Goal: Task Accomplishment & Management: Manage account settings

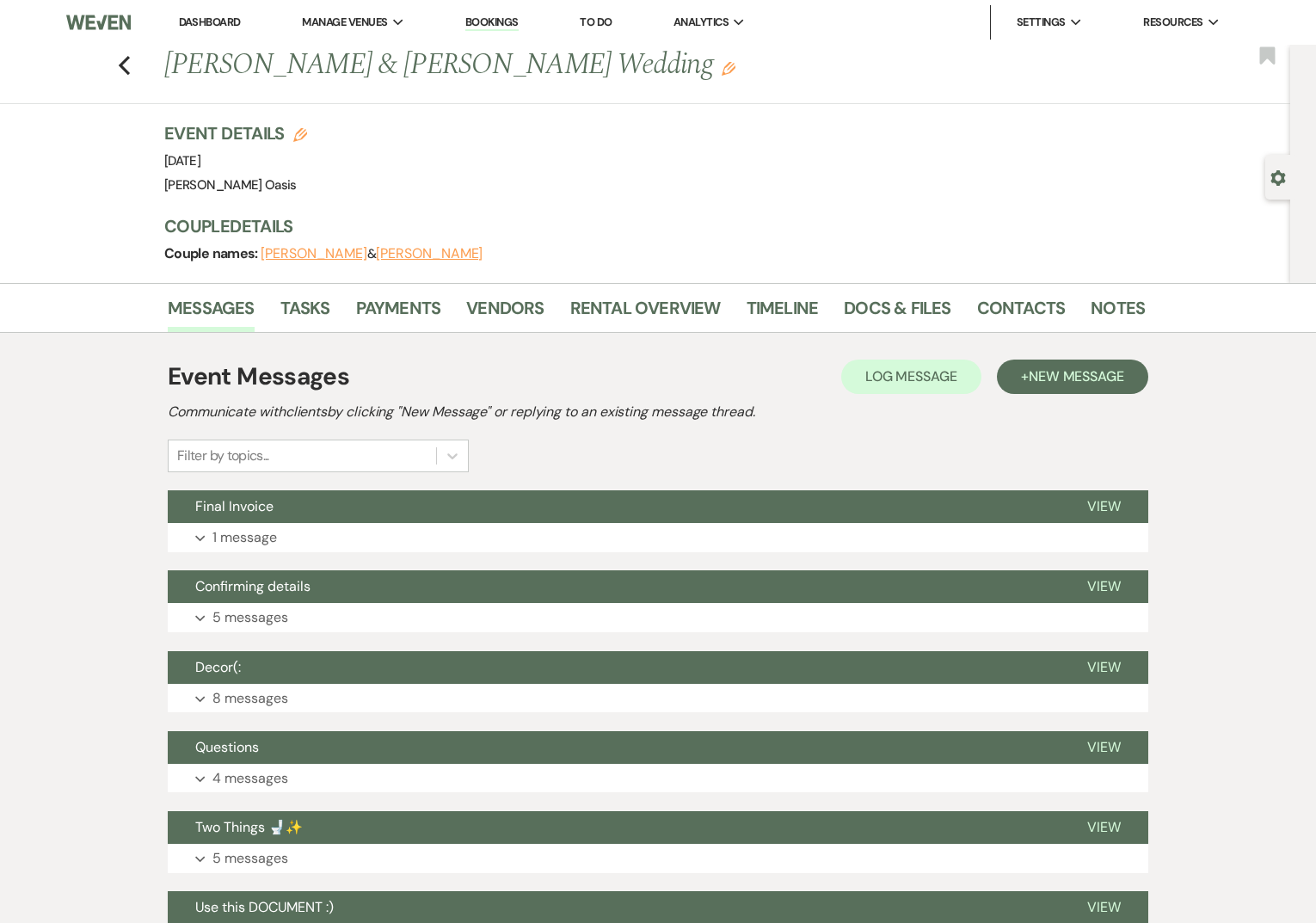
click at [209, 20] on link "Dashboard" at bounding box center [209, 22] width 62 height 15
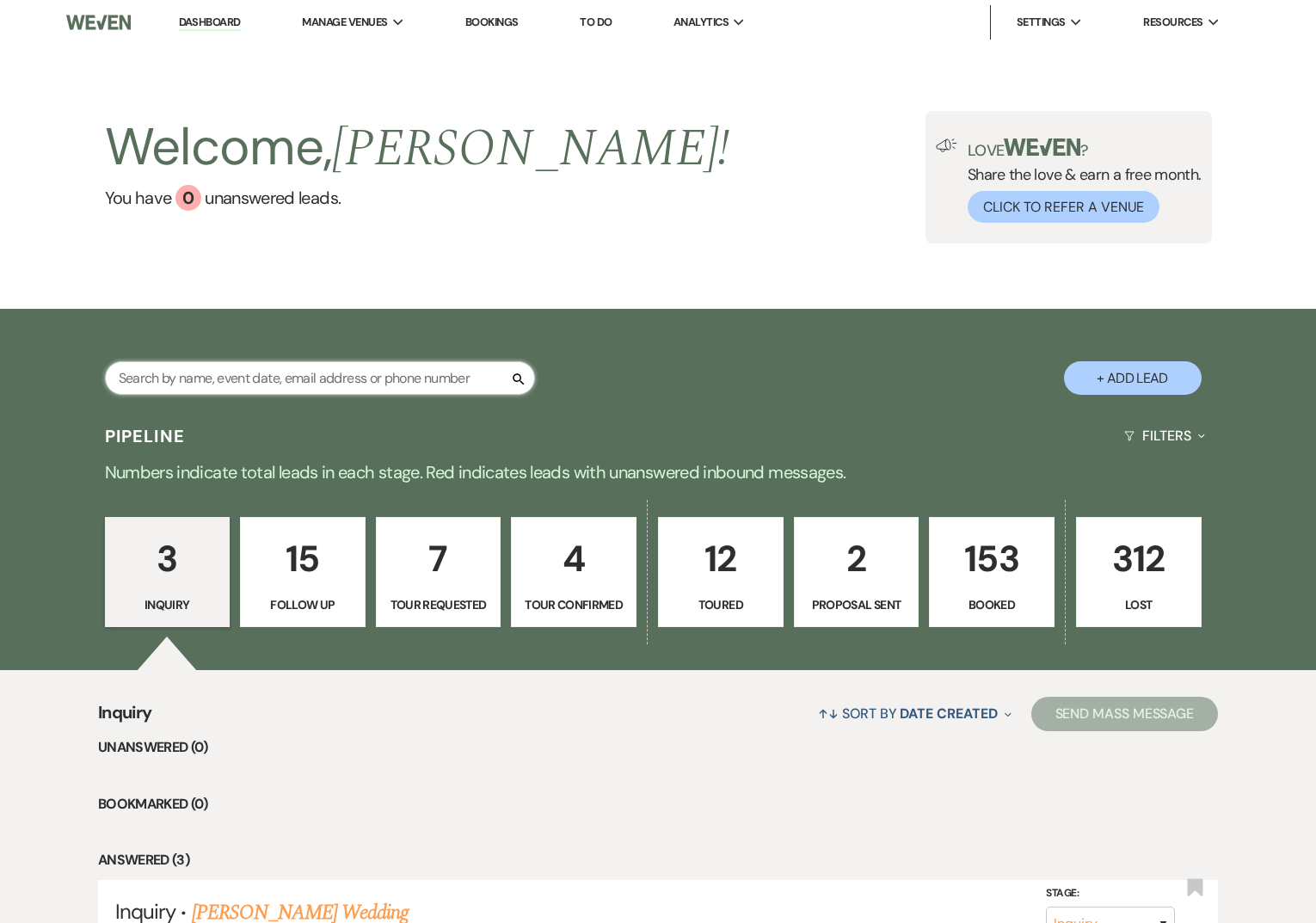
click at [297, 374] on input "text" at bounding box center [320, 378] width 430 height 33
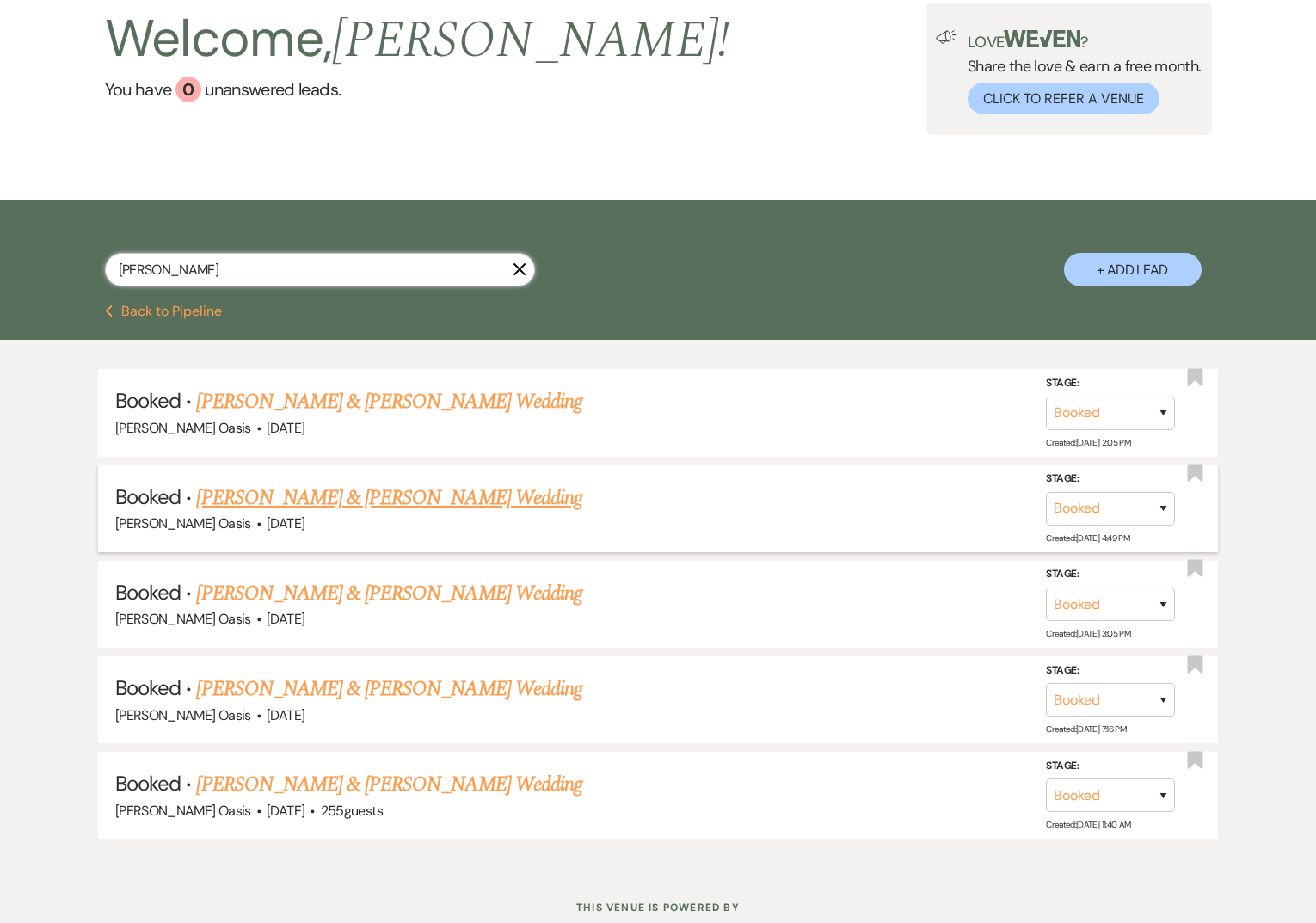
scroll to position [120, 0]
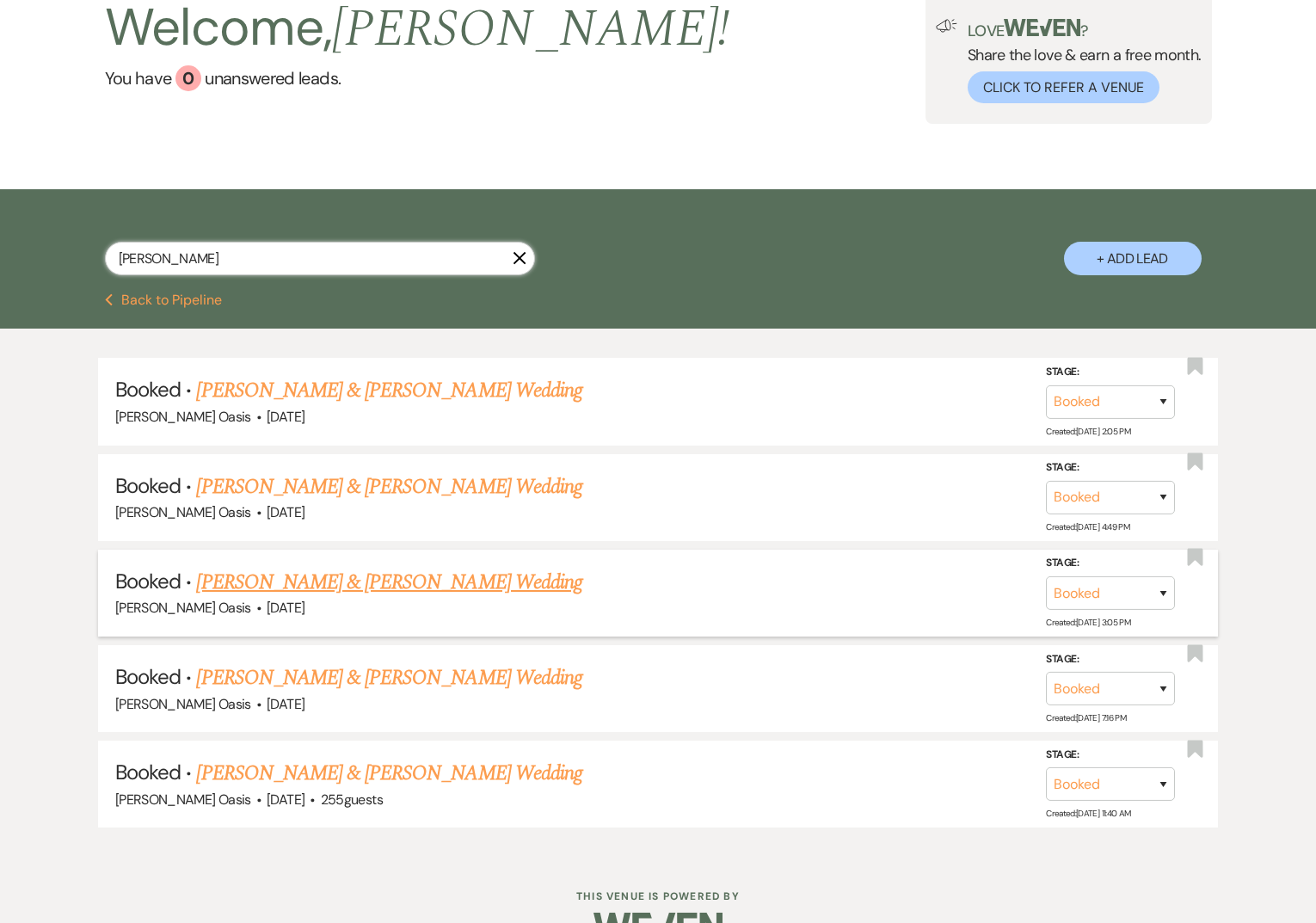
type input "[PERSON_NAME]"
click at [320, 580] on link "[PERSON_NAME] & [PERSON_NAME] Wedding" at bounding box center [389, 582] width 386 height 31
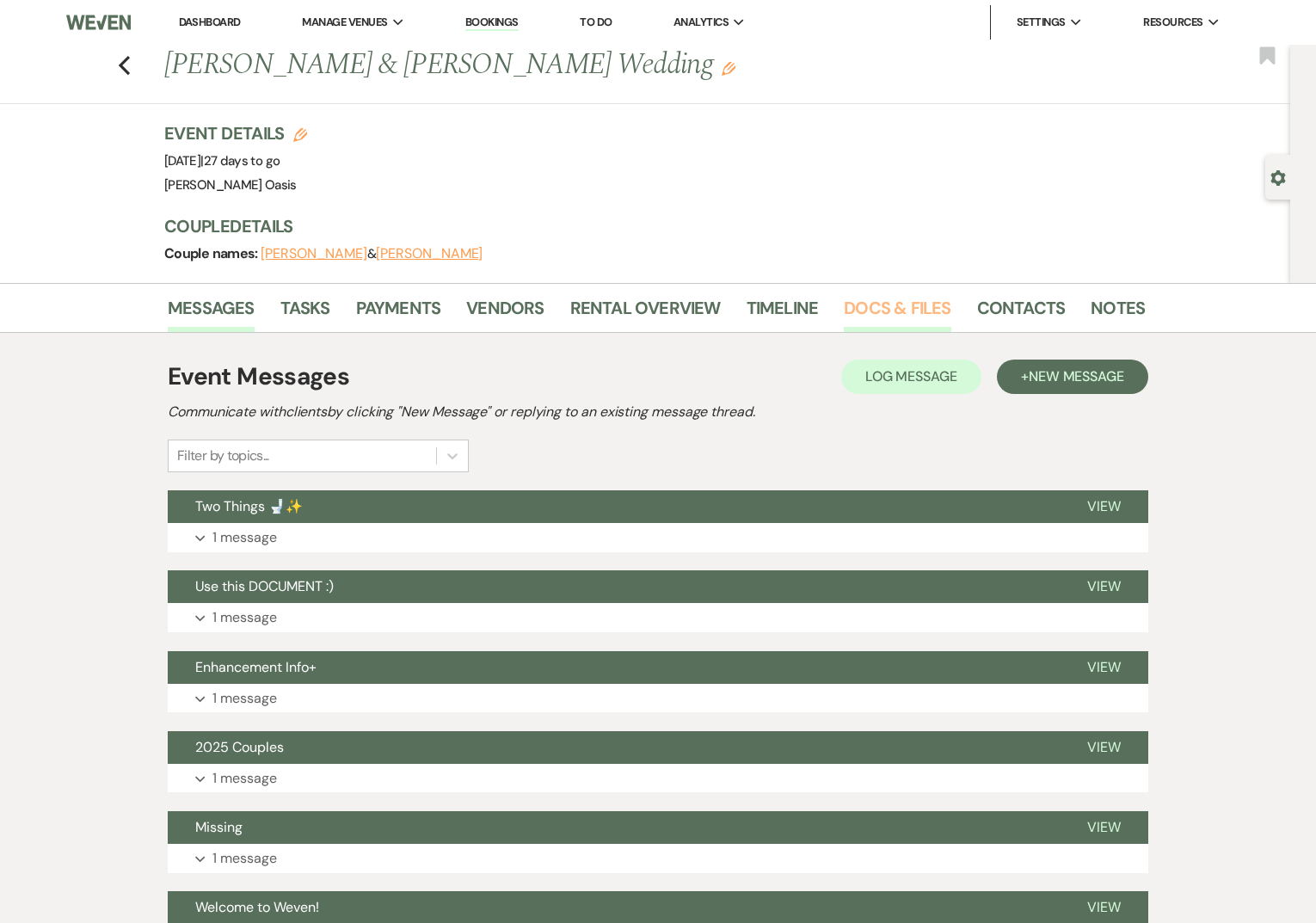
click at [879, 304] on link "Docs & Files" at bounding box center [897, 313] width 107 height 38
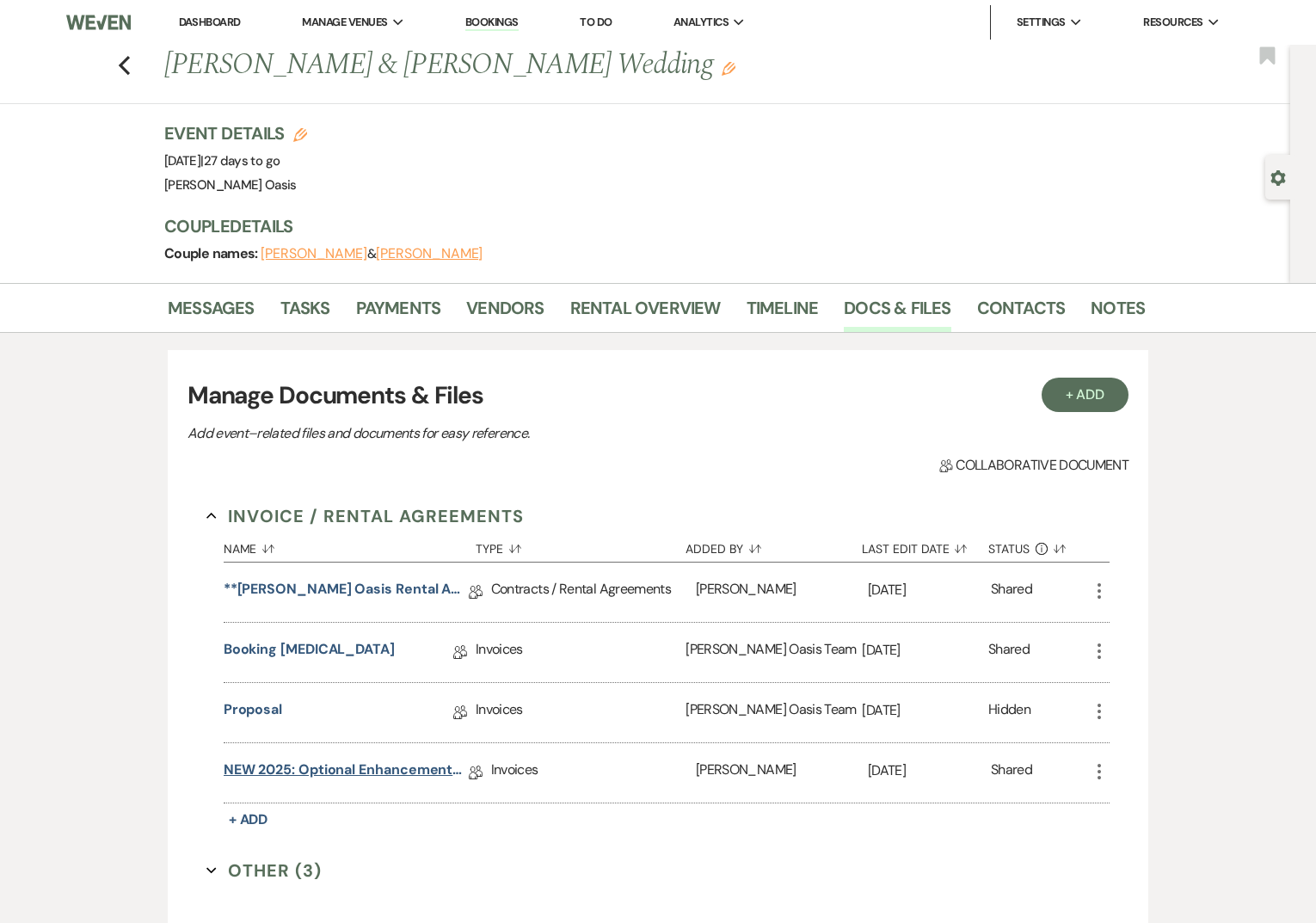
click at [343, 763] on link "NEW 2025: Optional Enhancements + Information" at bounding box center [346, 773] width 245 height 27
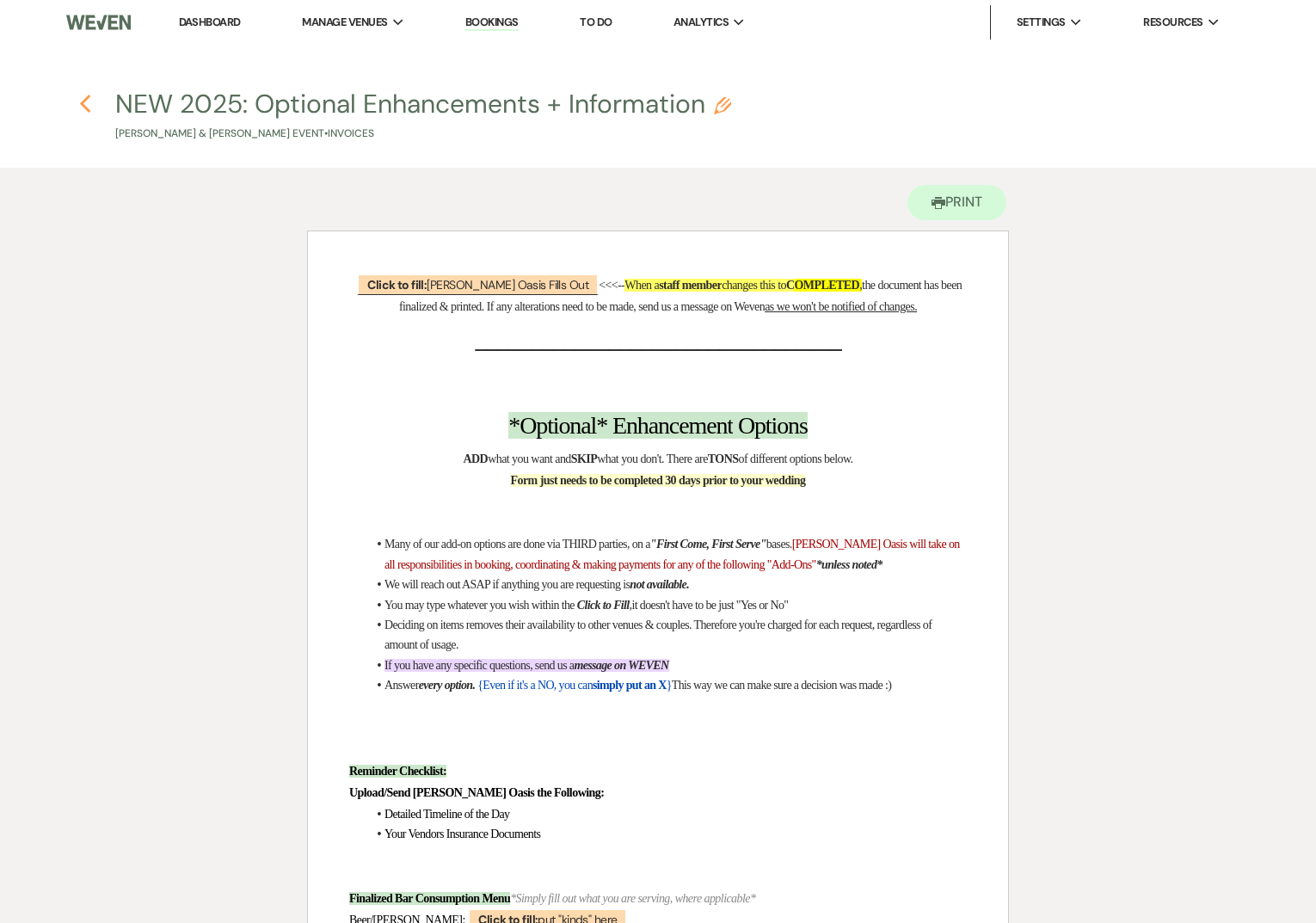
click at [84, 104] on icon "Previous" at bounding box center [86, 104] width 13 height 20
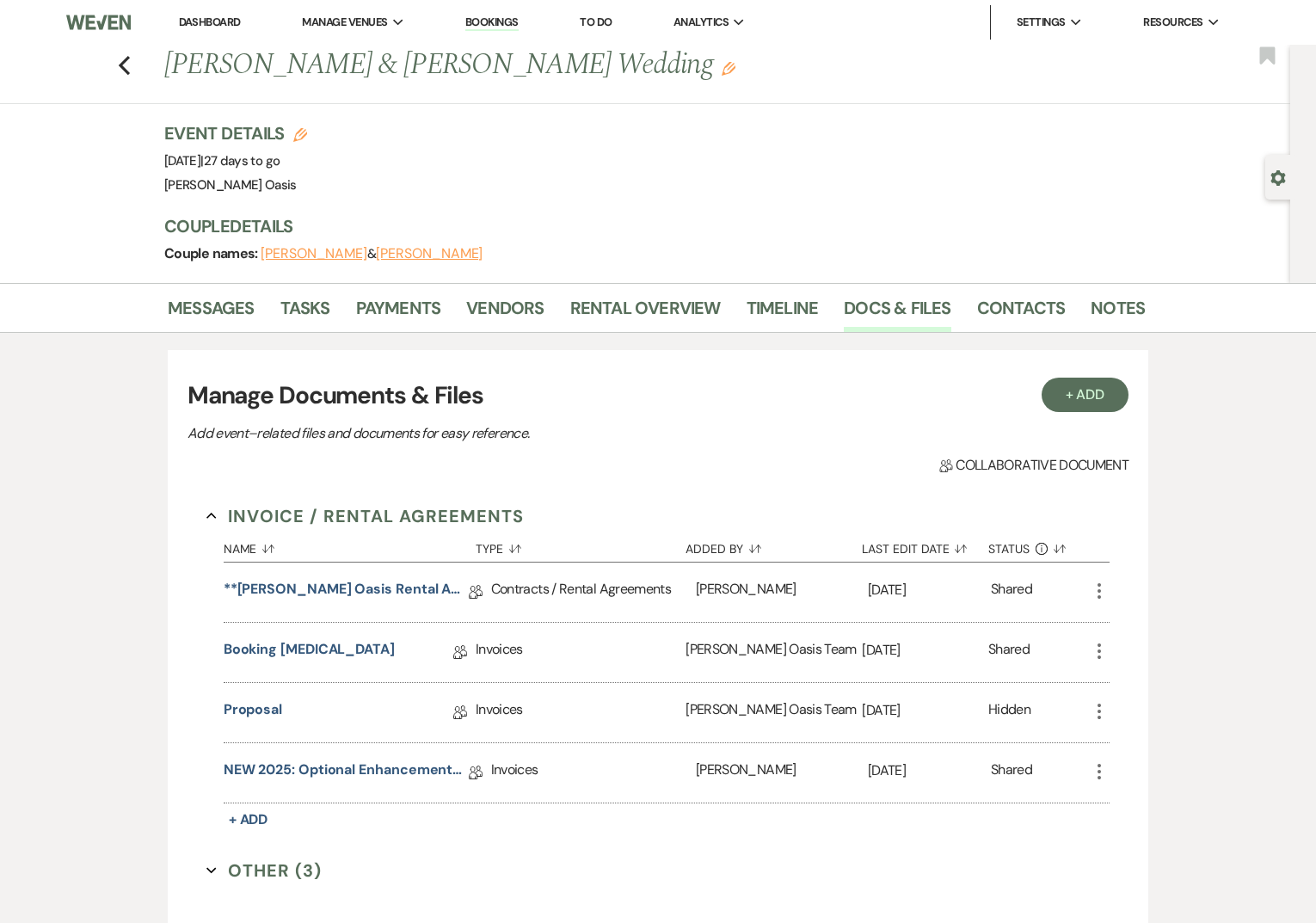
scroll to position [214, 0]
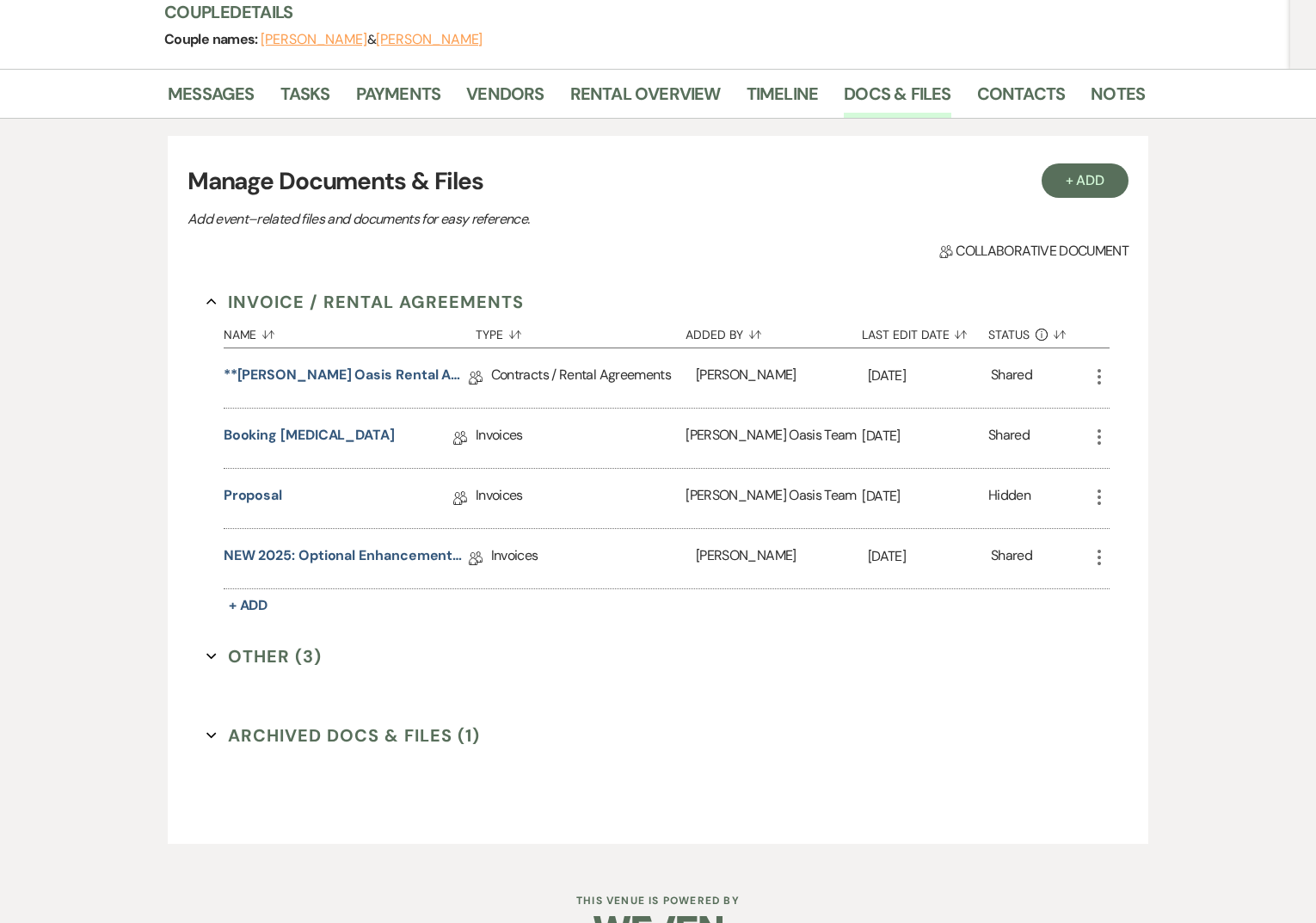
click at [281, 739] on button "Archived Docs & Files (1) Expand" at bounding box center [343, 736] width 273 height 26
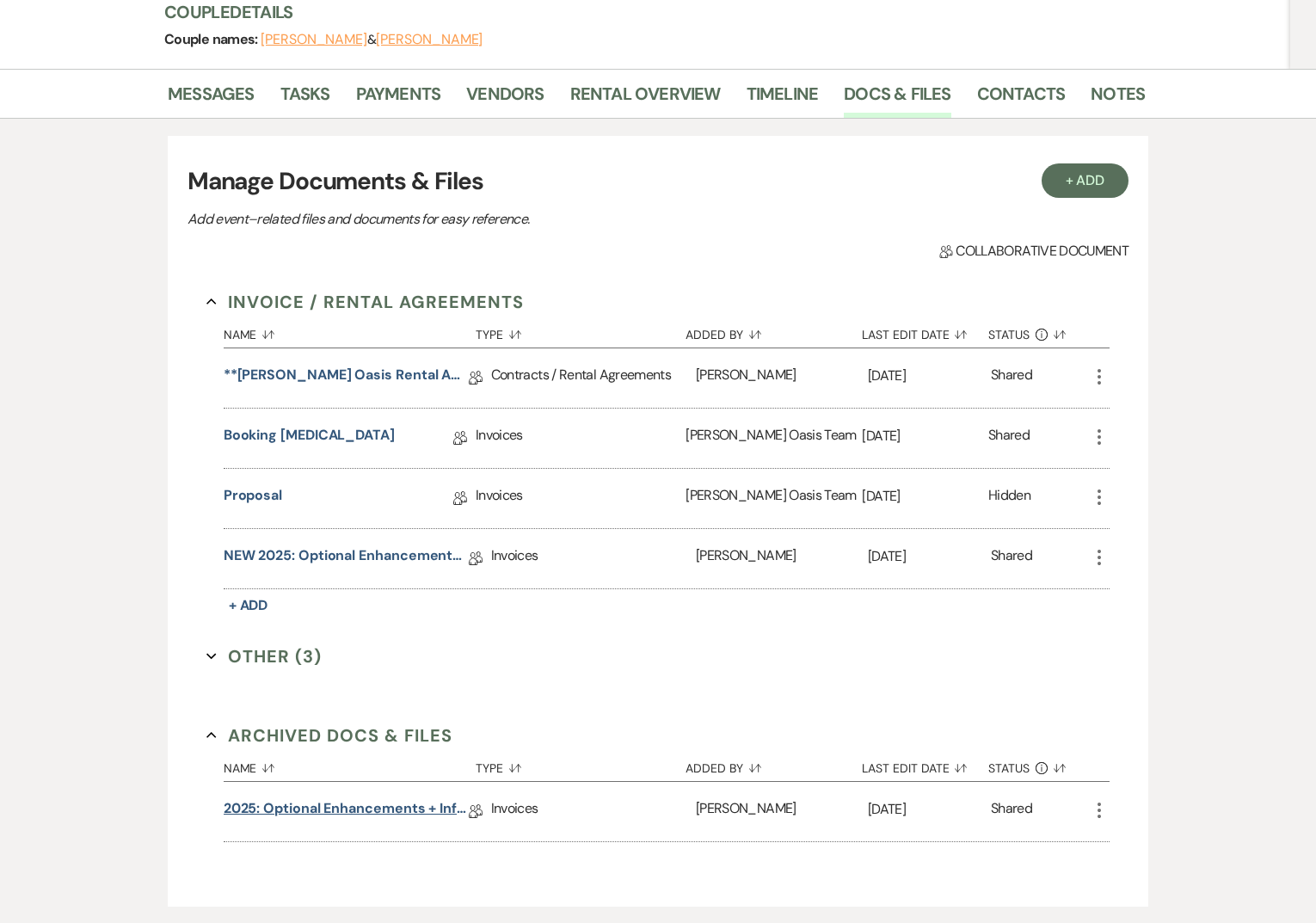
click at [312, 809] on link "2025: Optional Enhancements + Information" at bounding box center [346, 811] width 245 height 27
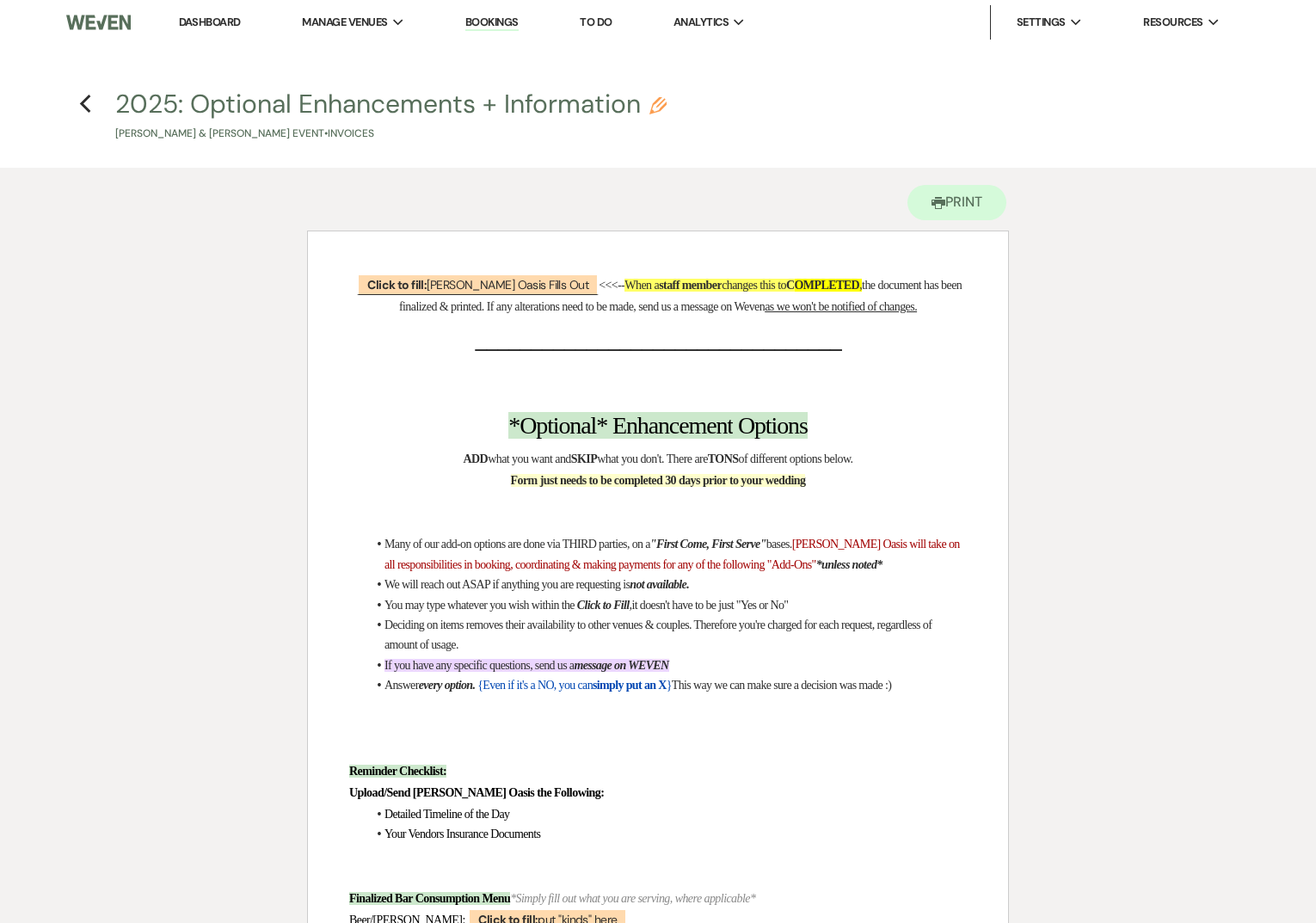
click at [91, 98] on h4 "Previous 2025: Optional Enhancements + Information Pencil [PERSON_NAME] & [PERS…" at bounding box center [658, 114] width 1238 height 56
click at [89, 101] on icon "Previous" at bounding box center [86, 104] width 13 height 20
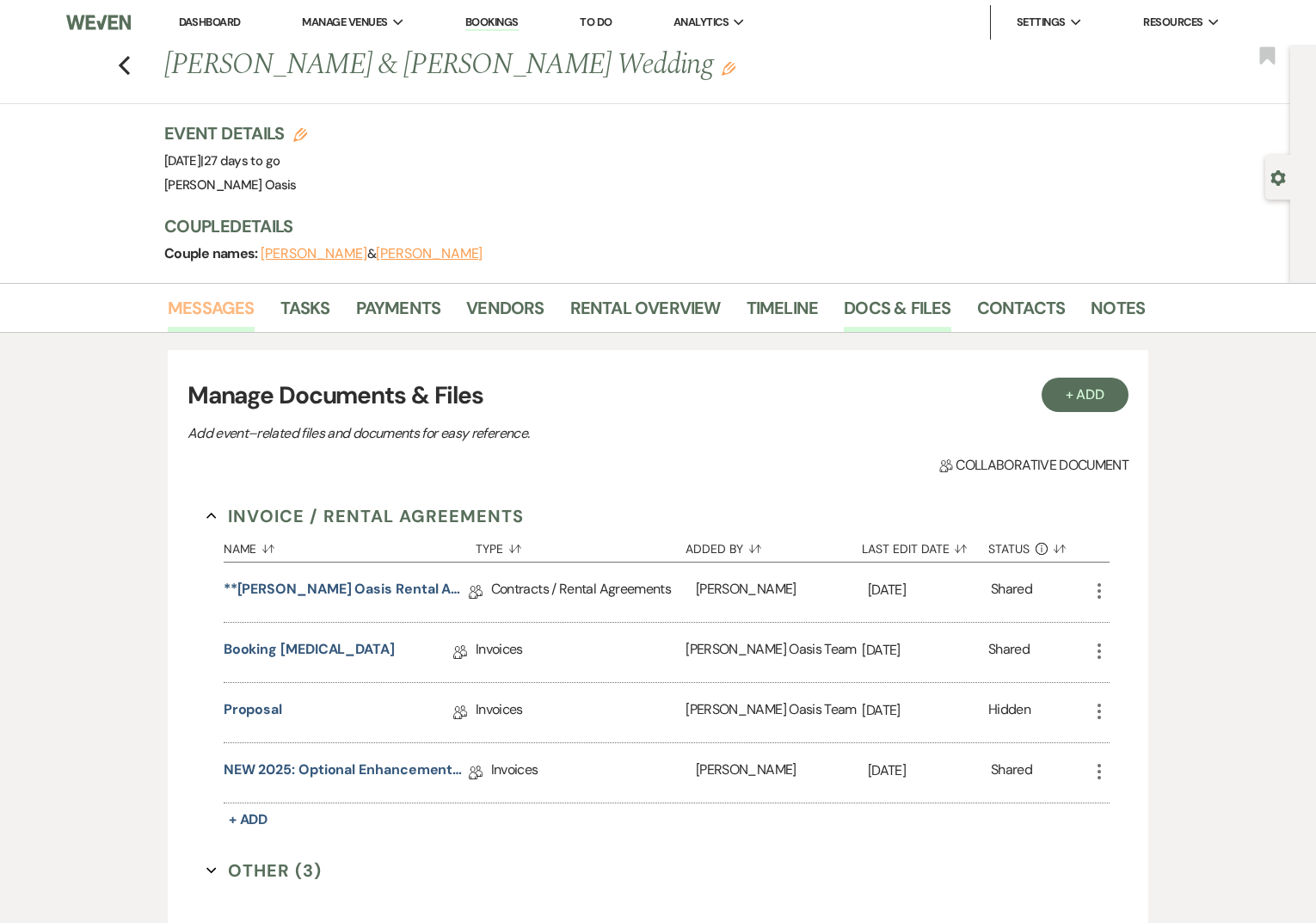
click at [203, 309] on link "Messages" at bounding box center [211, 313] width 87 height 38
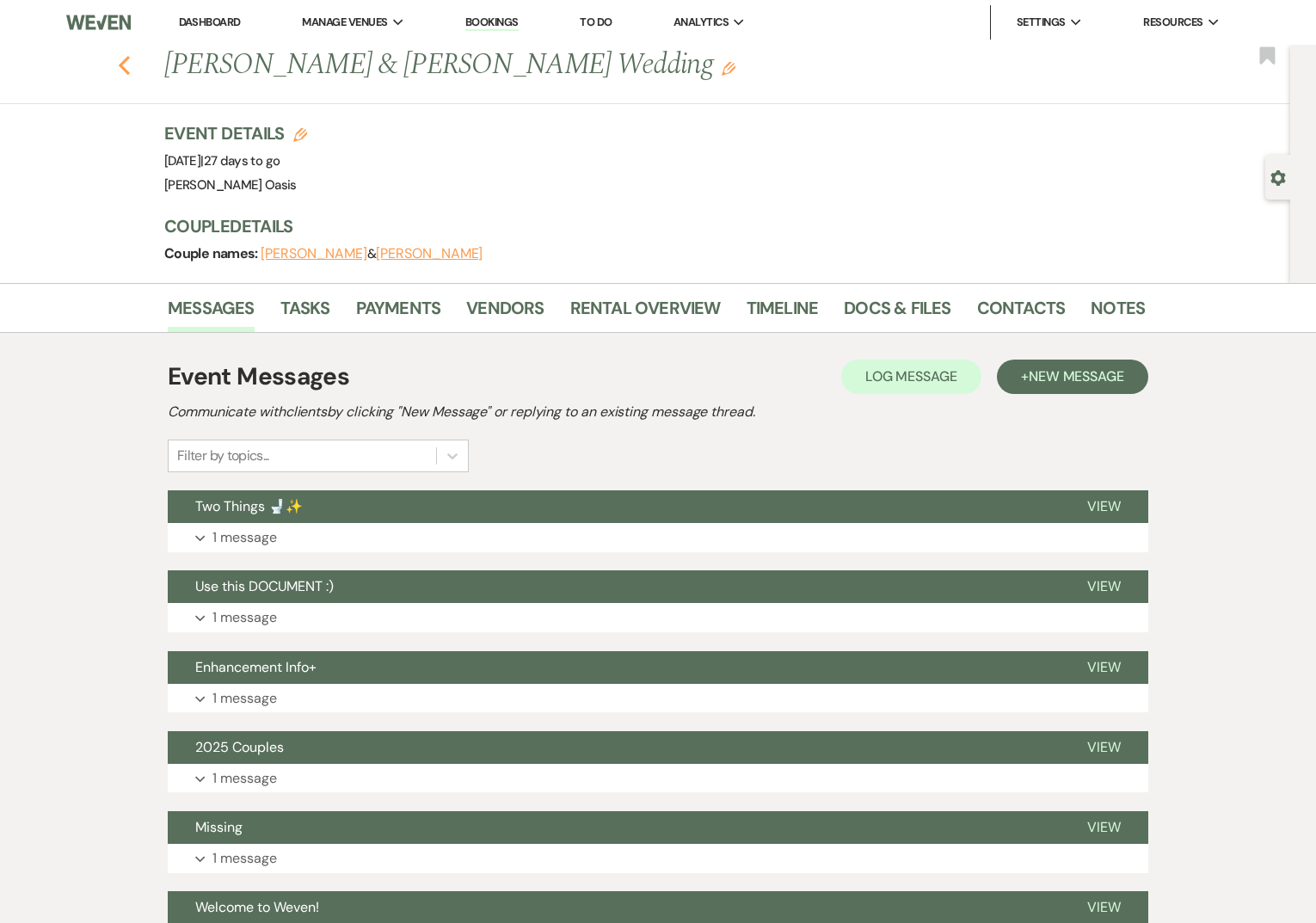
click at [123, 53] on button "Previous" at bounding box center [125, 64] width 13 height 24
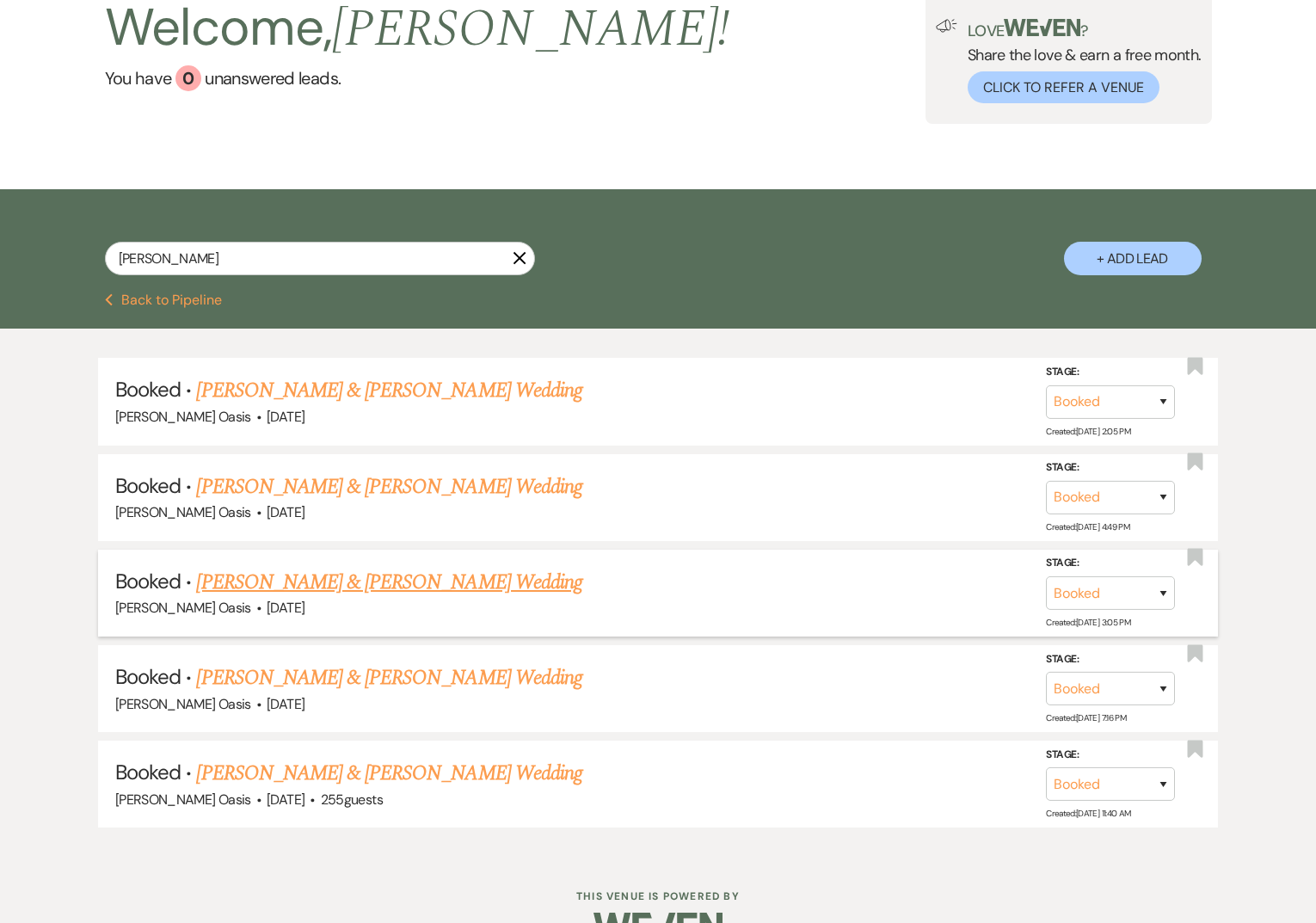
click at [488, 582] on link "[PERSON_NAME] & [PERSON_NAME] Wedding" at bounding box center [389, 582] width 386 height 31
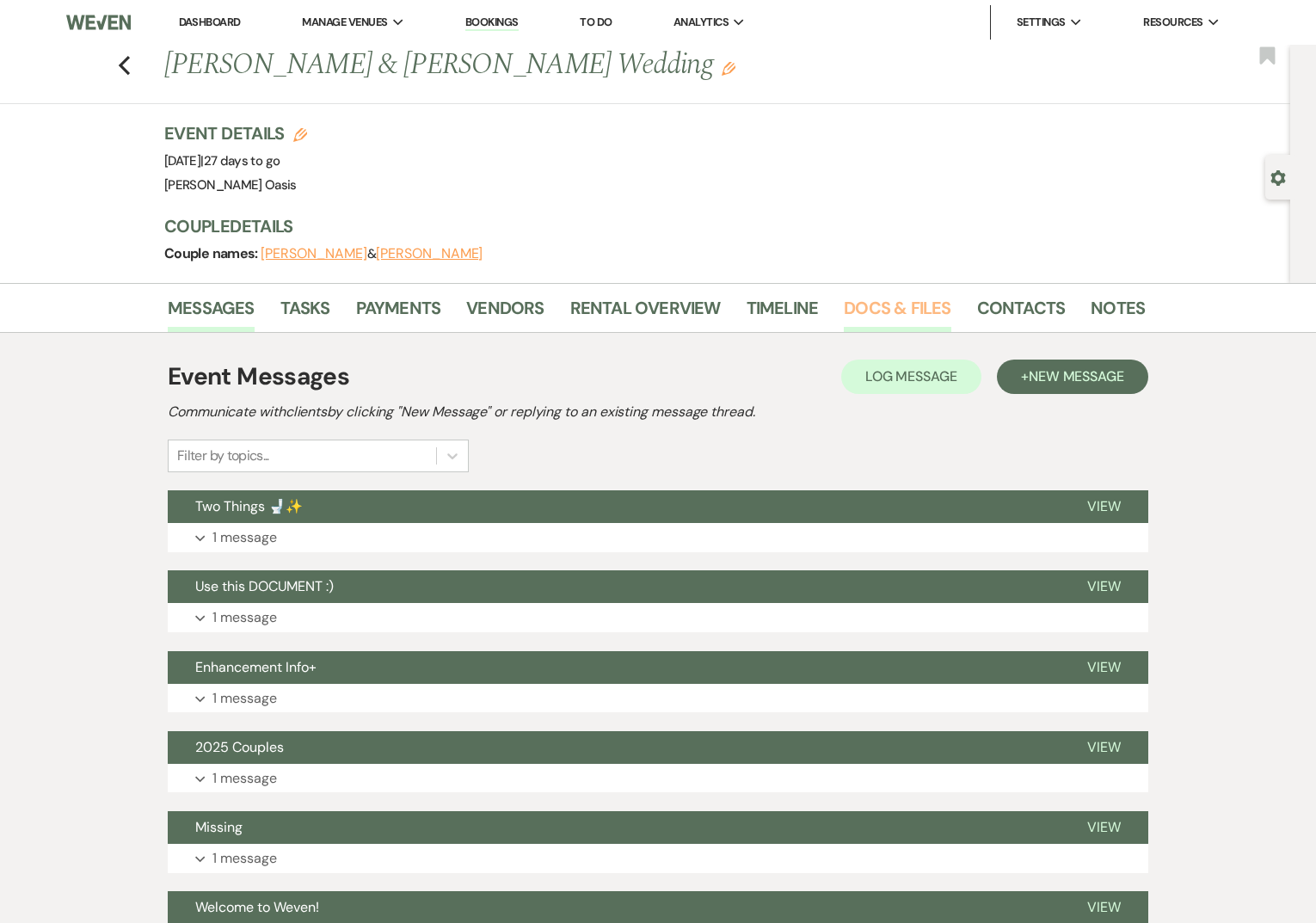
click at [892, 311] on link "Docs & Files" at bounding box center [897, 313] width 107 height 38
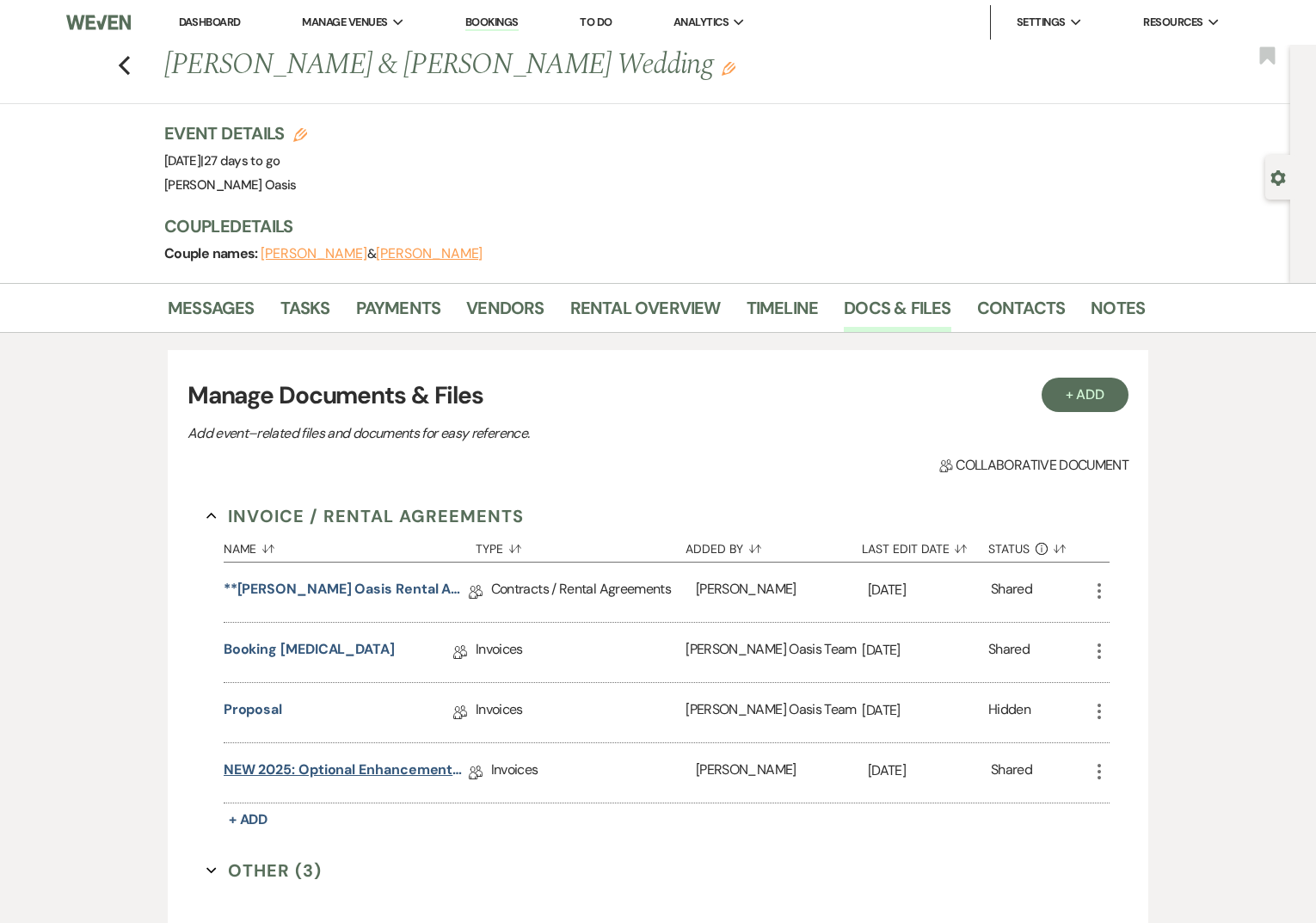
click at [362, 765] on link "NEW 2025: Optional Enhancements + Information" at bounding box center [346, 773] width 245 height 27
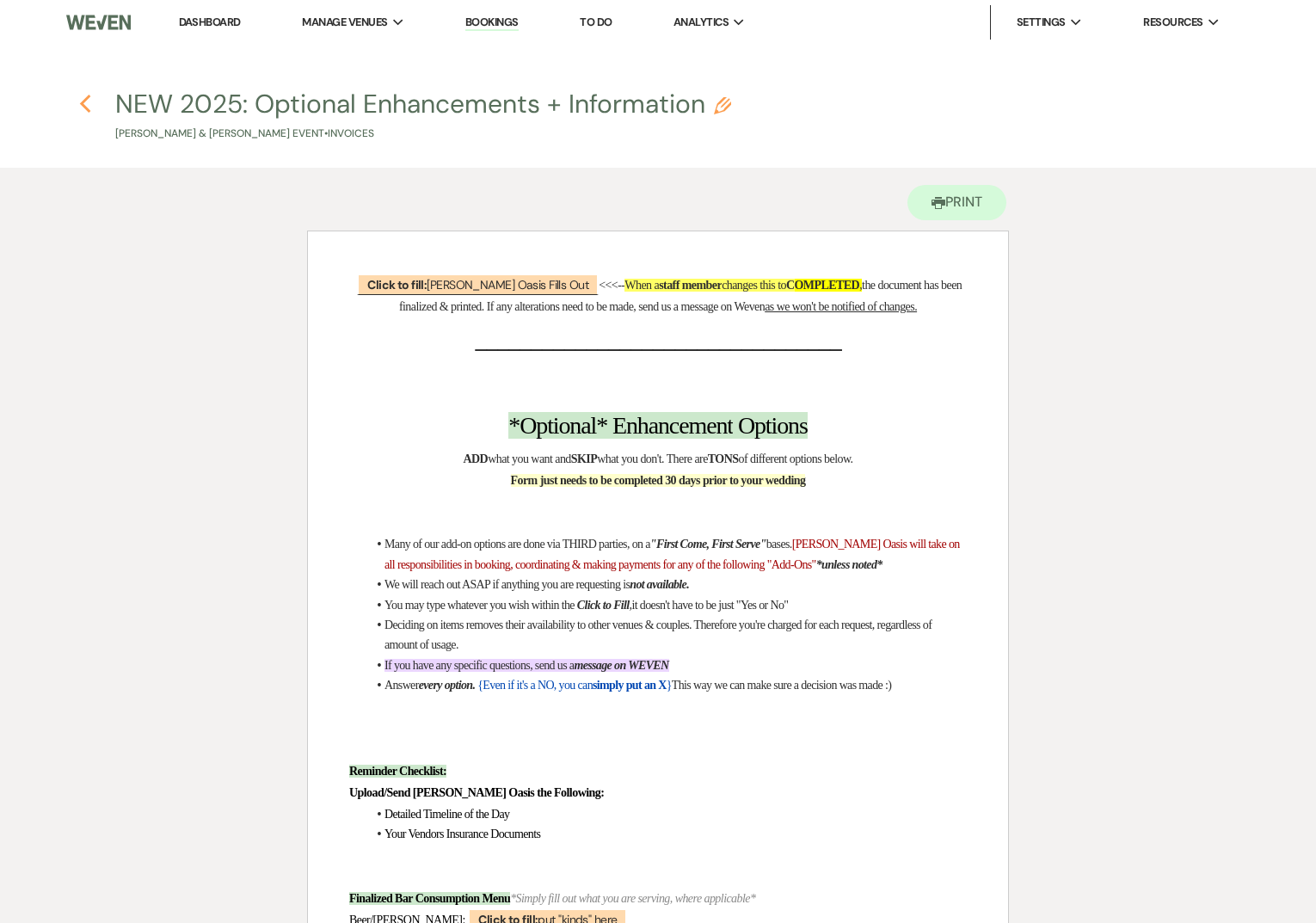
click at [84, 101] on use "button" at bounding box center [85, 104] width 11 height 19
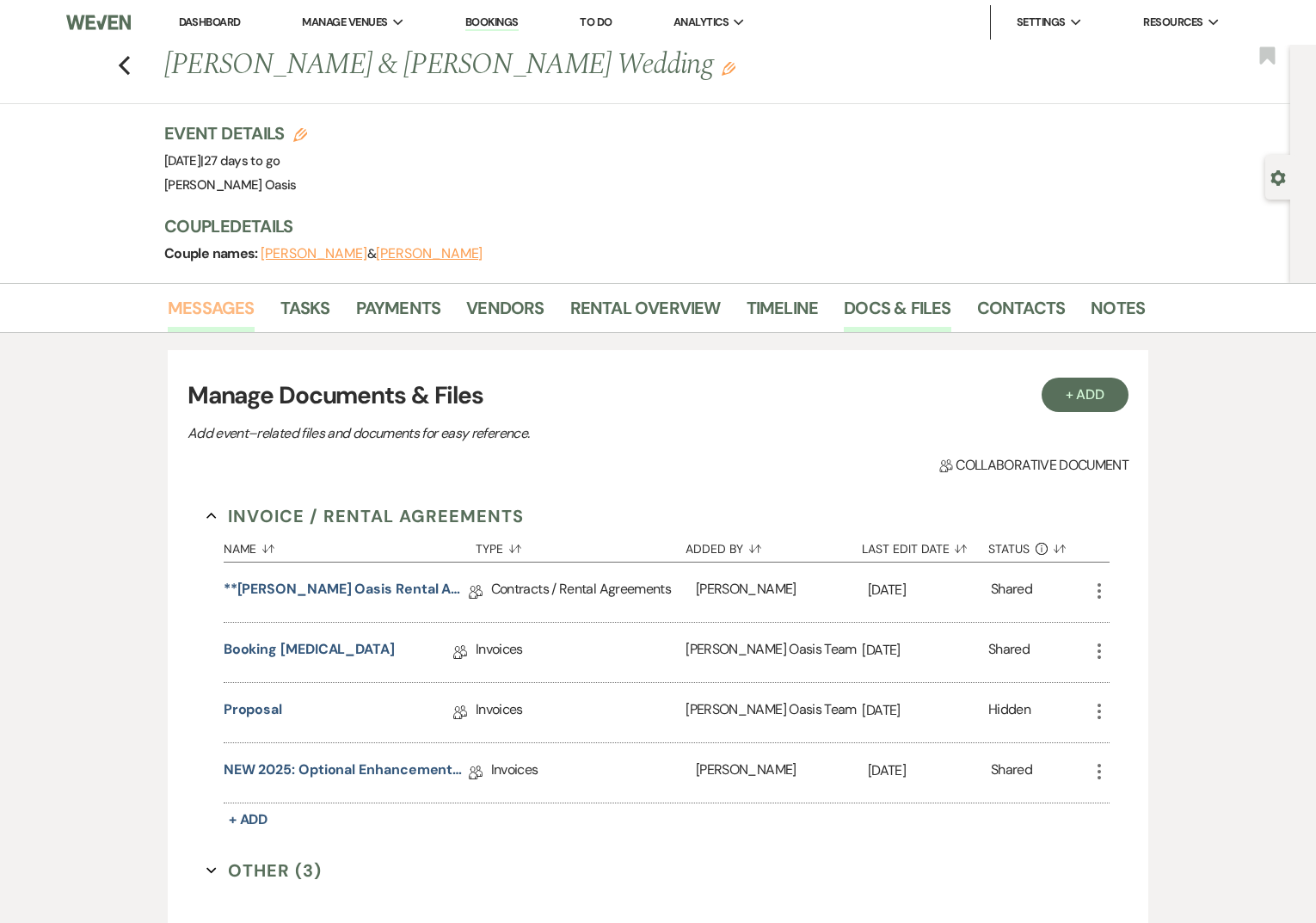
click at [204, 320] on link "Messages" at bounding box center [211, 313] width 87 height 38
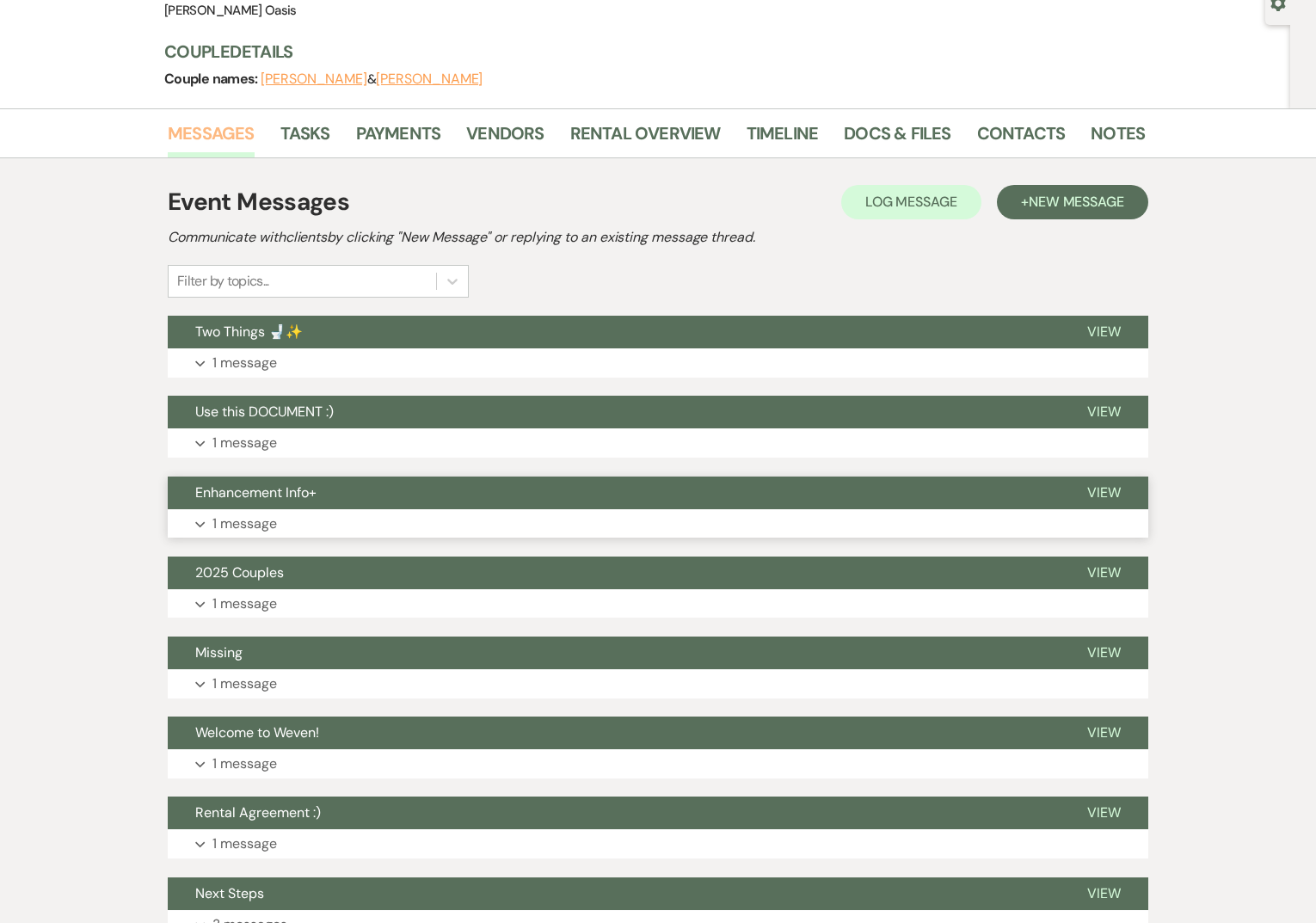
scroll to position [177, 0]
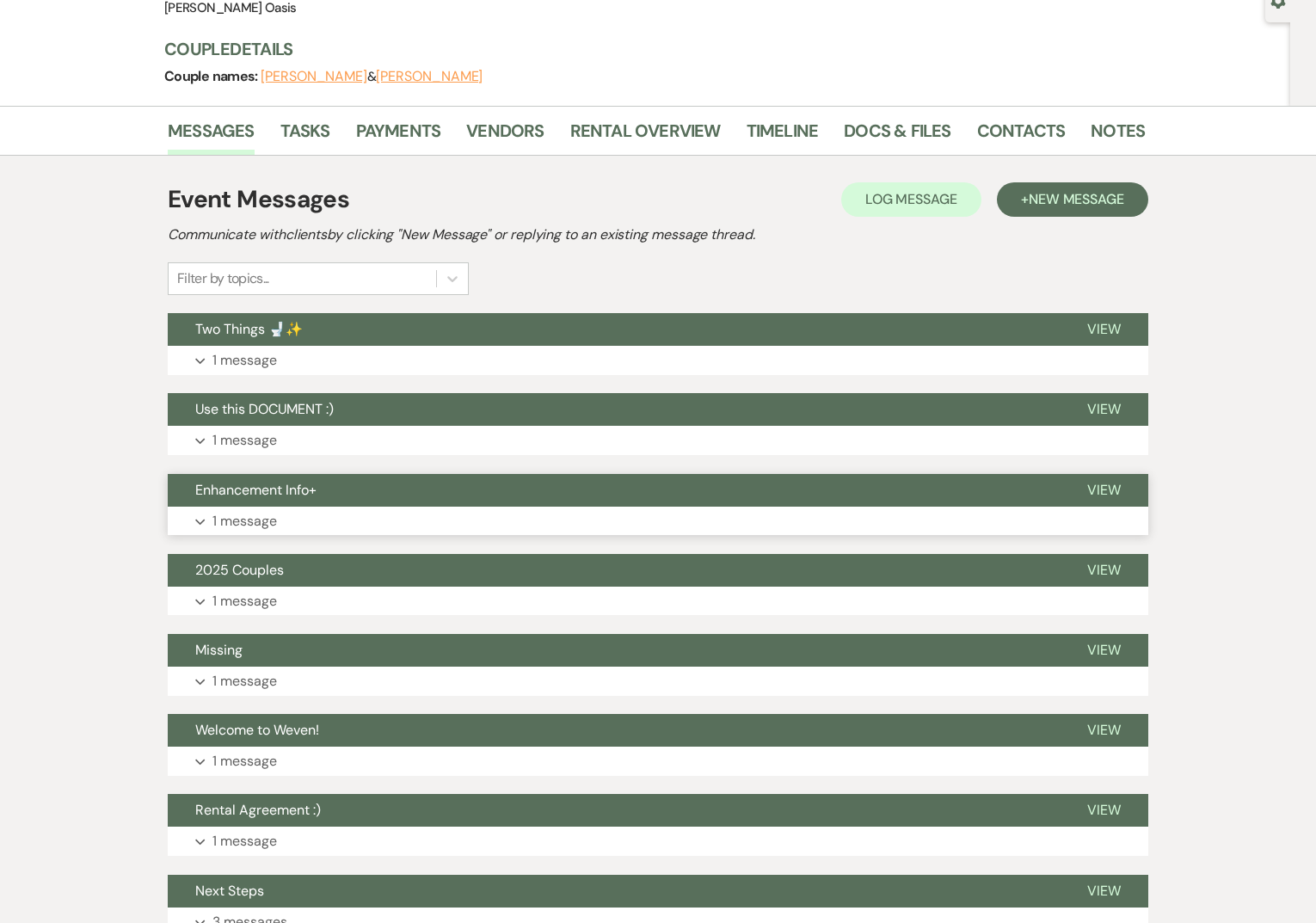
click at [307, 659] on button "Missing" at bounding box center [614, 650] width 891 height 32
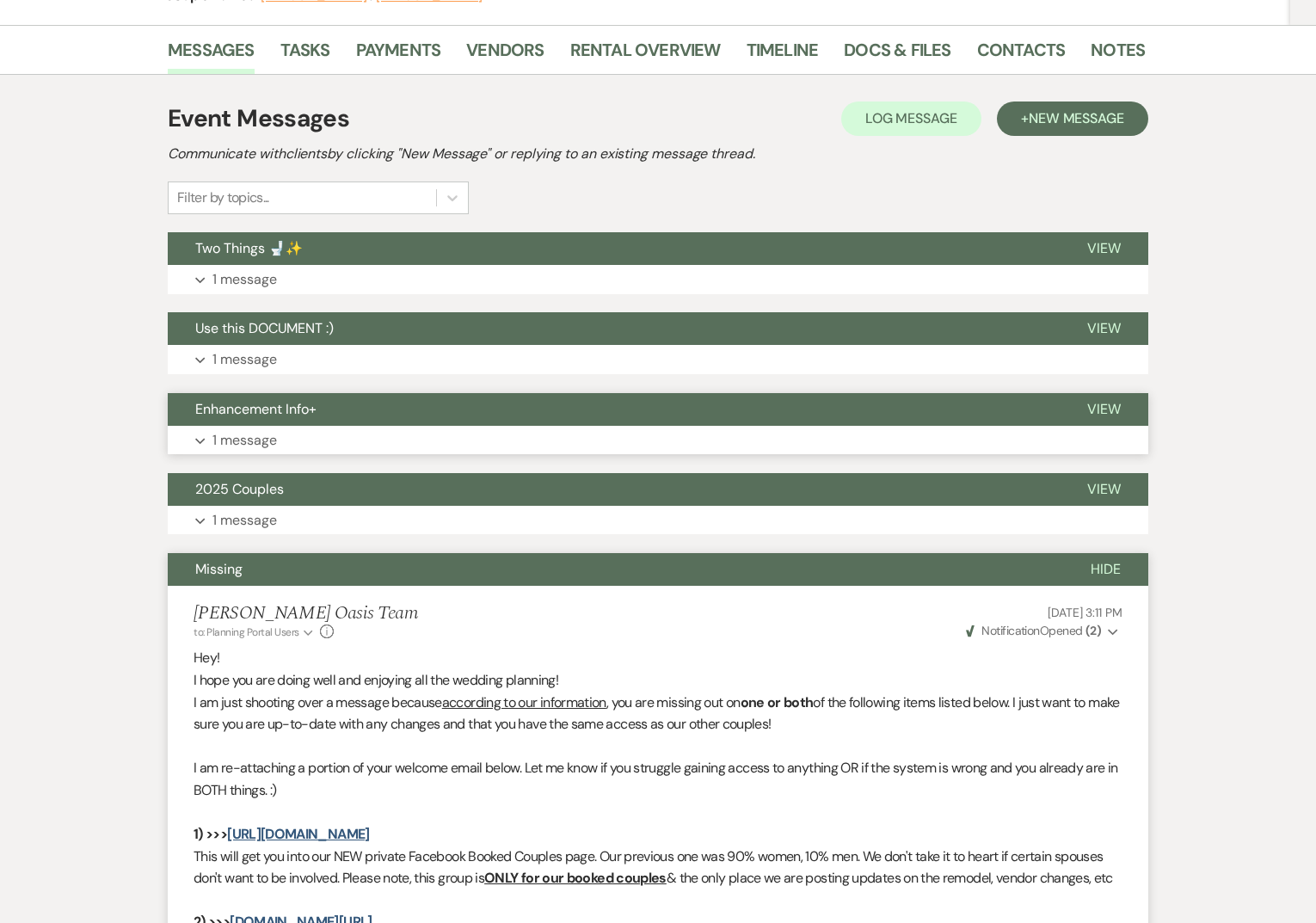
scroll to position [271, 0]
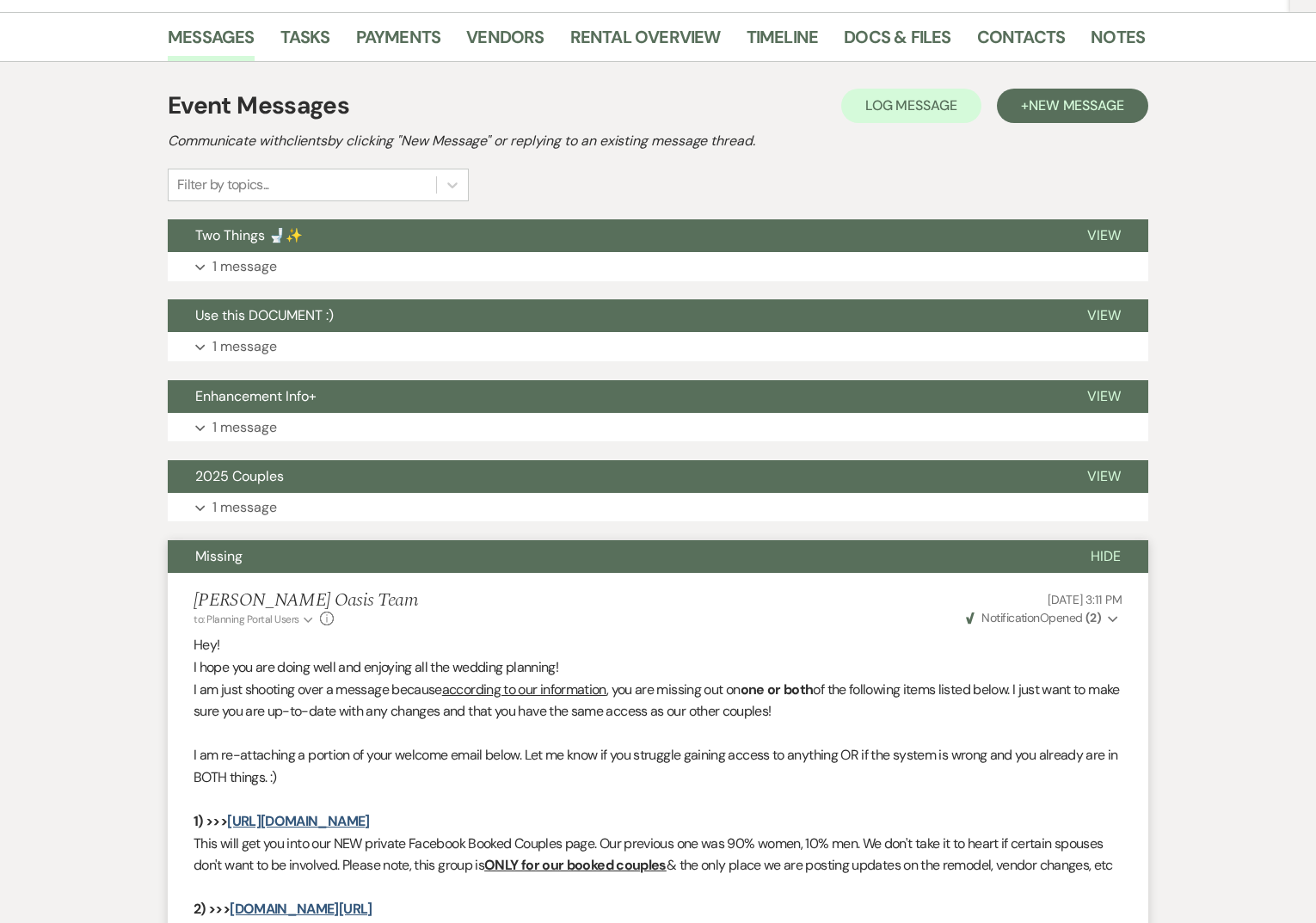
click at [293, 565] on button "Missing" at bounding box center [616, 556] width 895 height 32
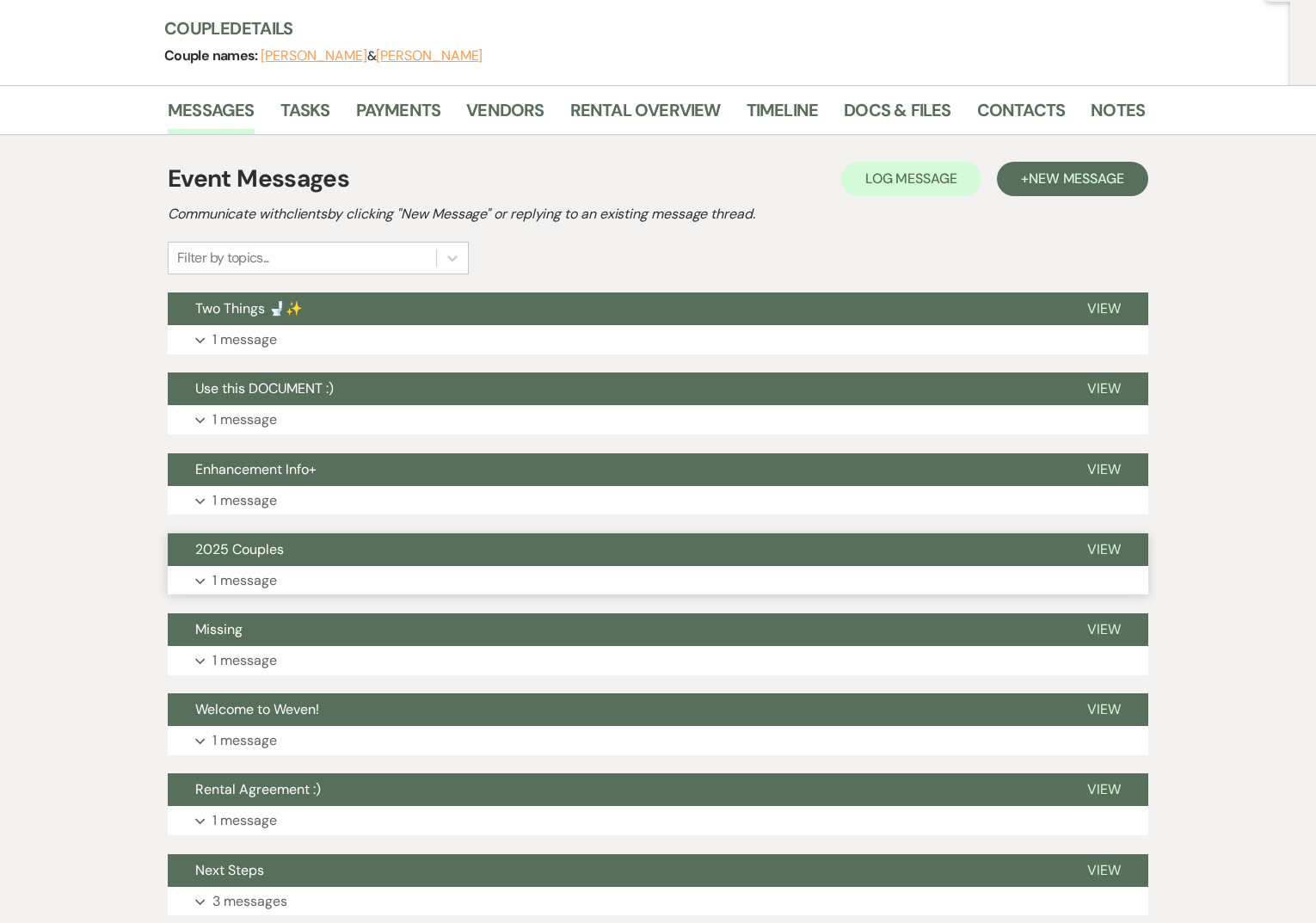
scroll to position [0, 0]
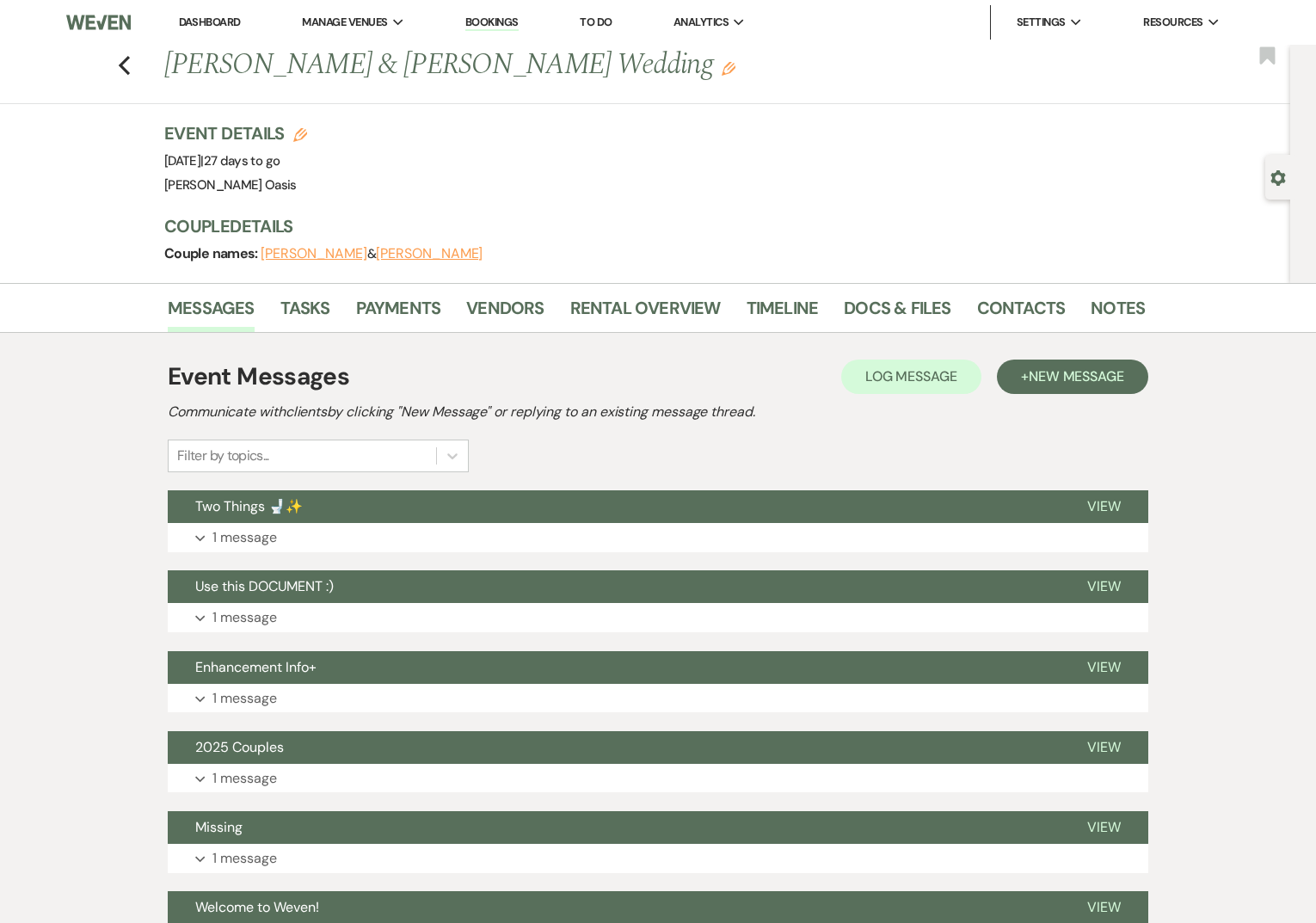
click at [189, 17] on link "Dashboard" at bounding box center [209, 22] width 62 height 15
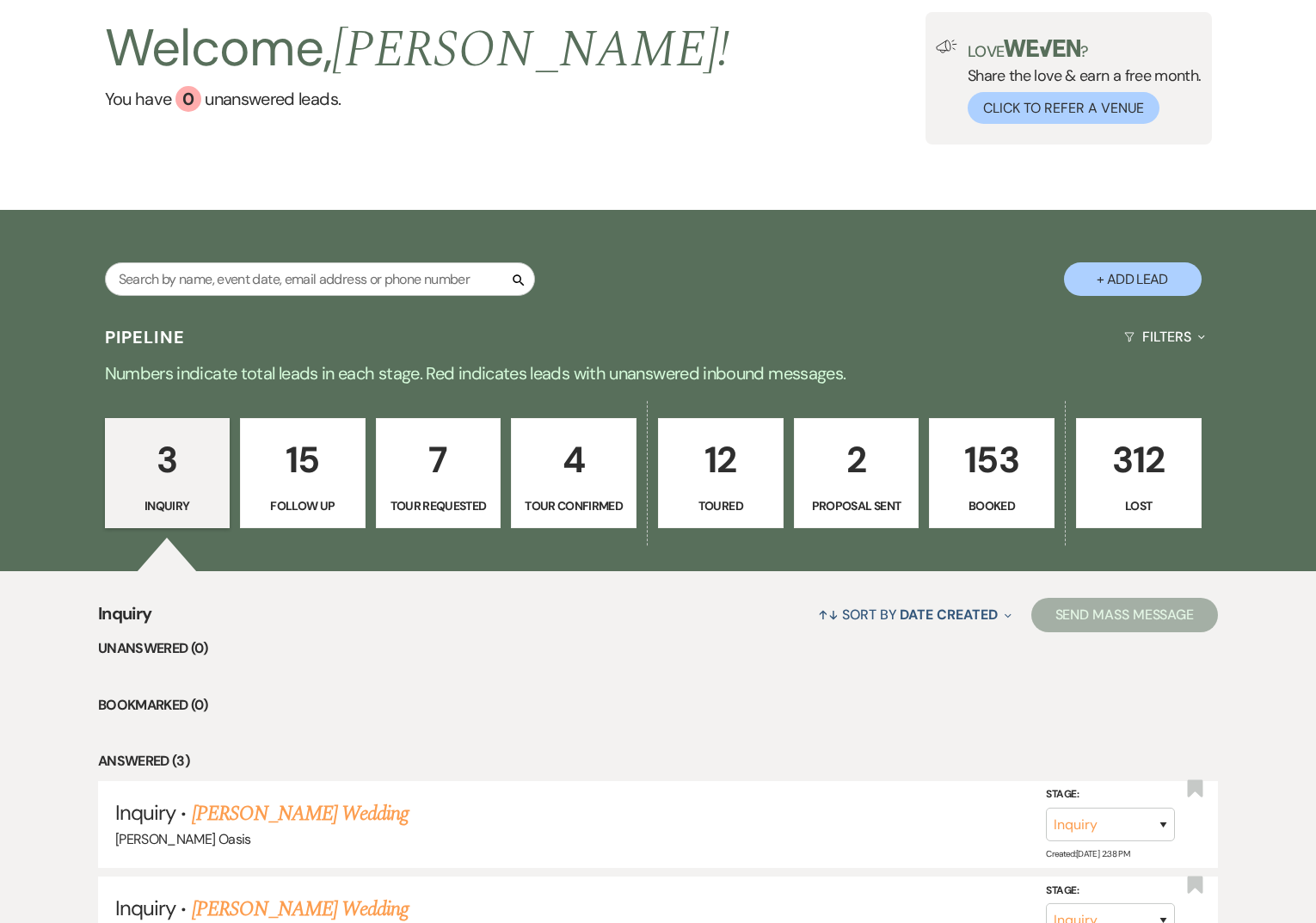
scroll to position [98, 0]
